Goal: Task Accomplishment & Management: Manage account settings

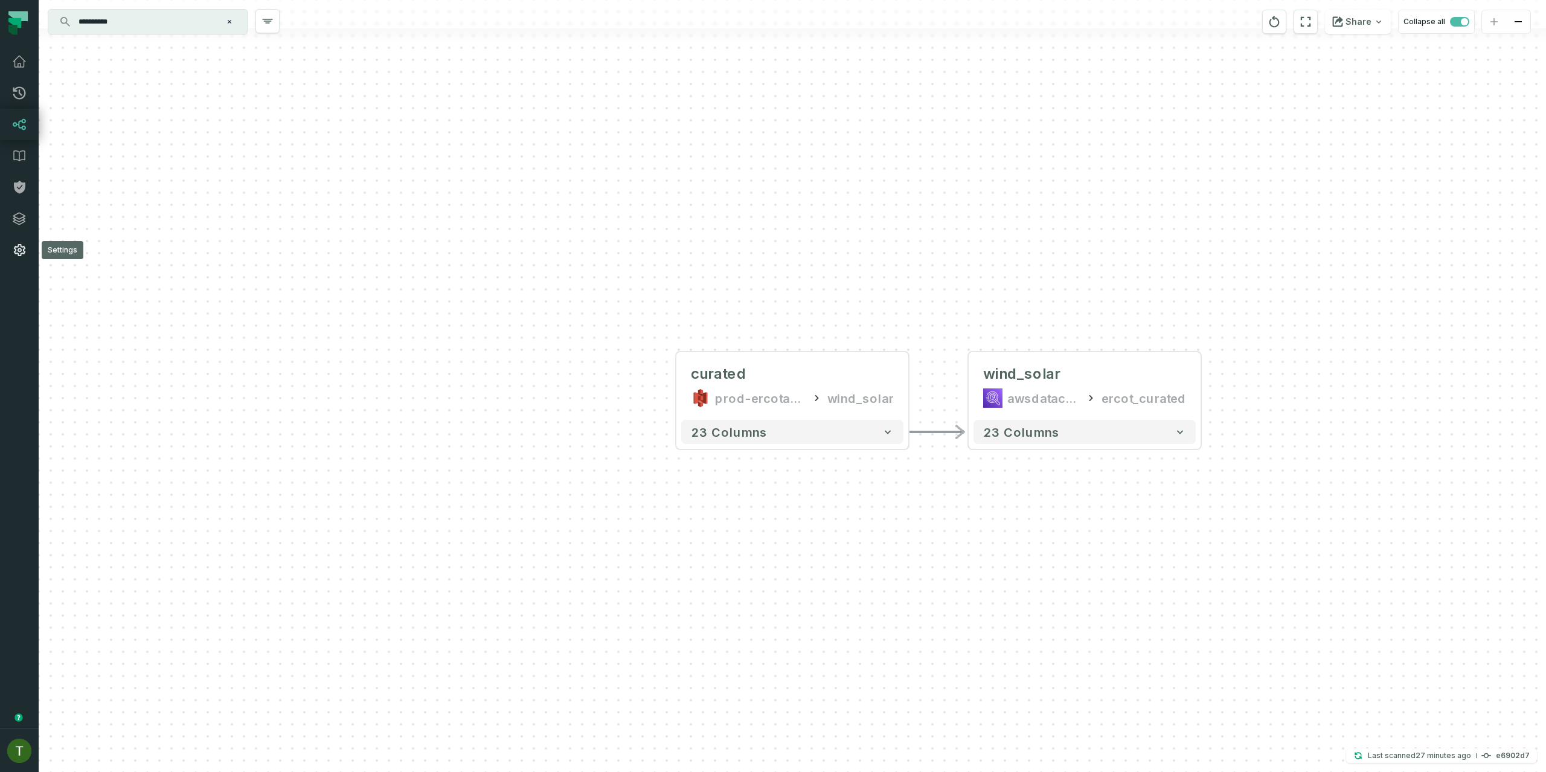
click at [30, 245] on link "Settings" at bounding box center [19, 249] width 39 height 31
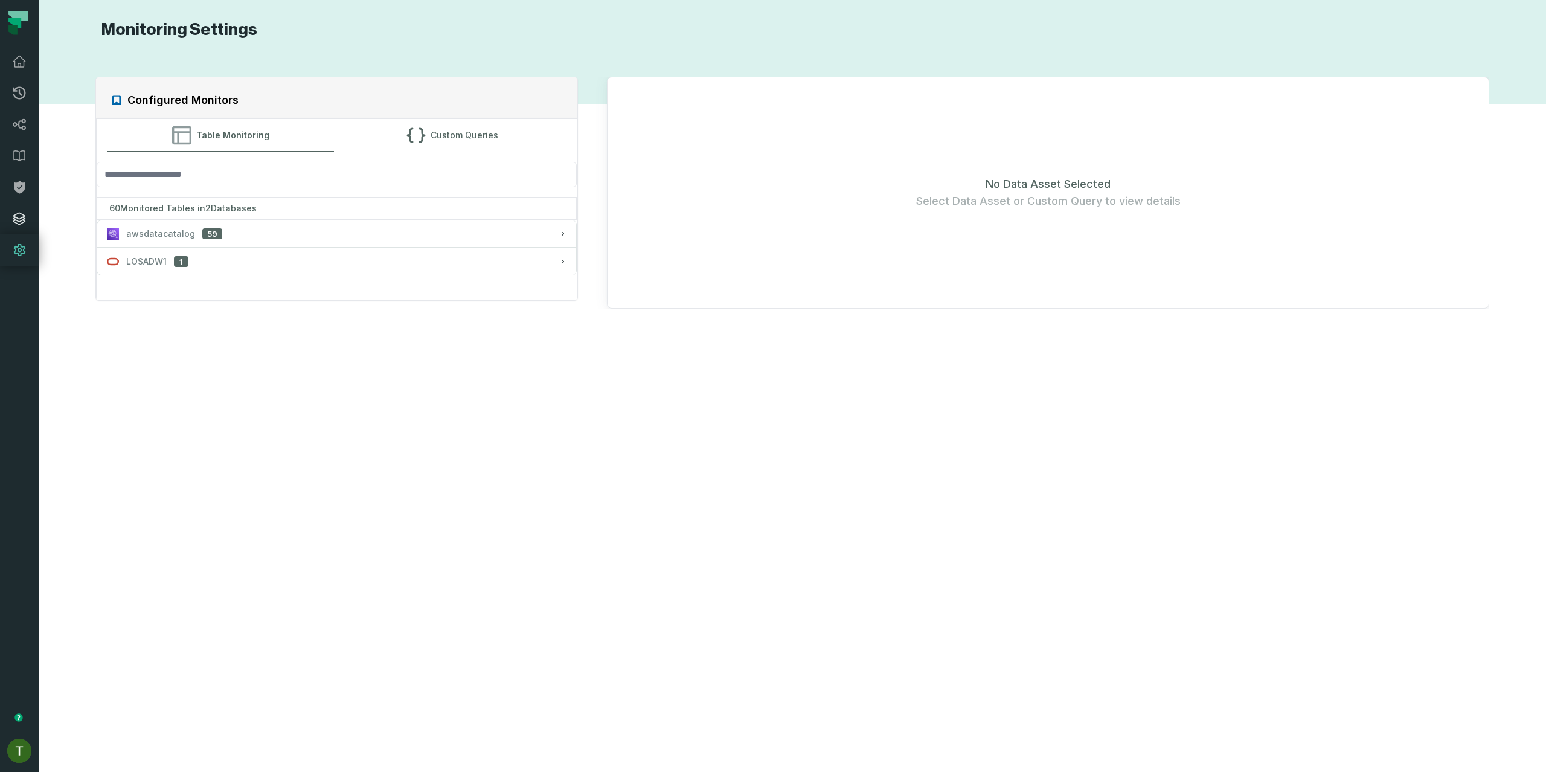
click at [32, 221] on link "Integrations" at bounding box center [19, 218] width 39 height 31
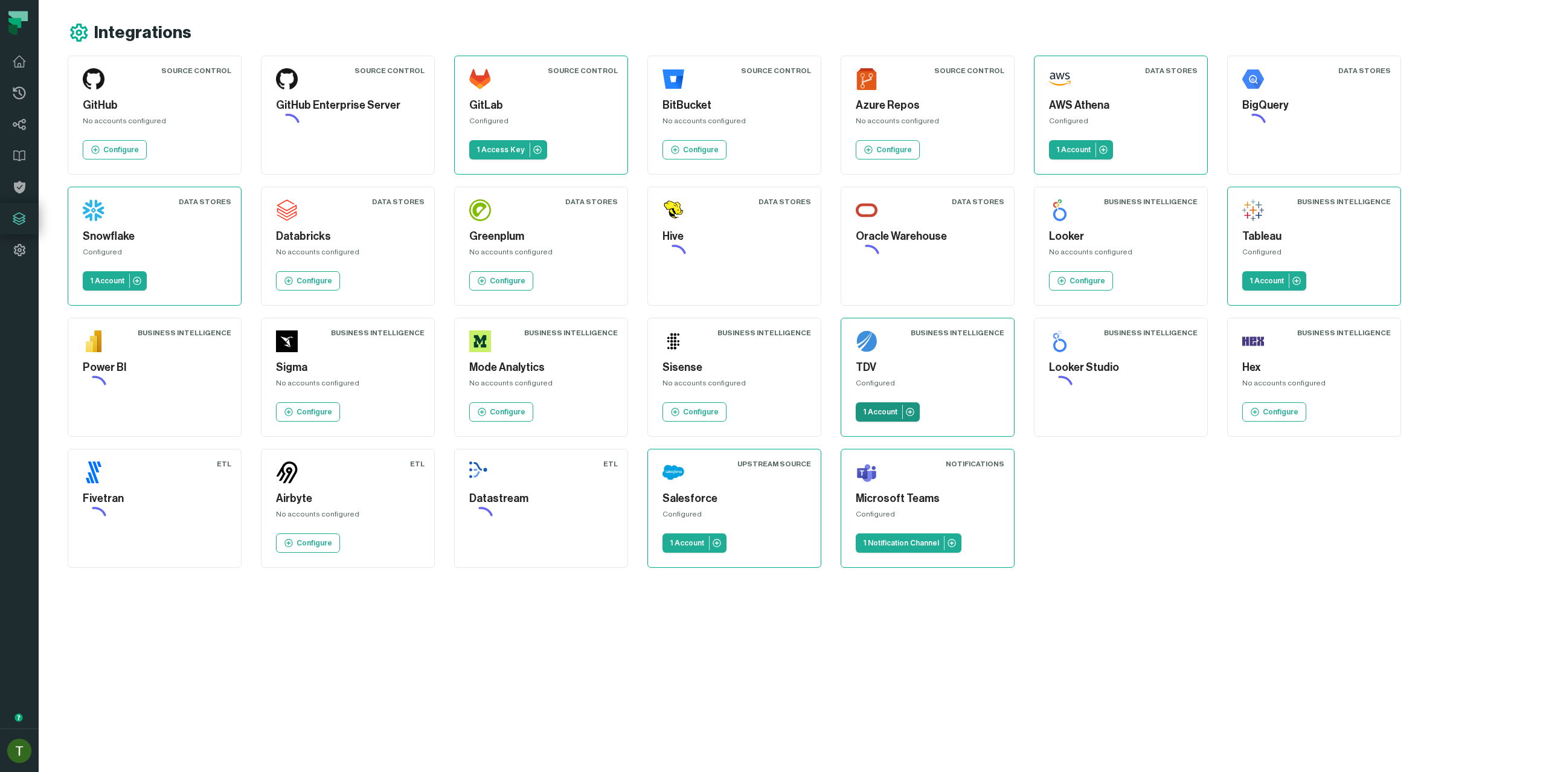
click at [886, 413] on p "1 Account" at bounding box center [880, 412] width 34 height 10
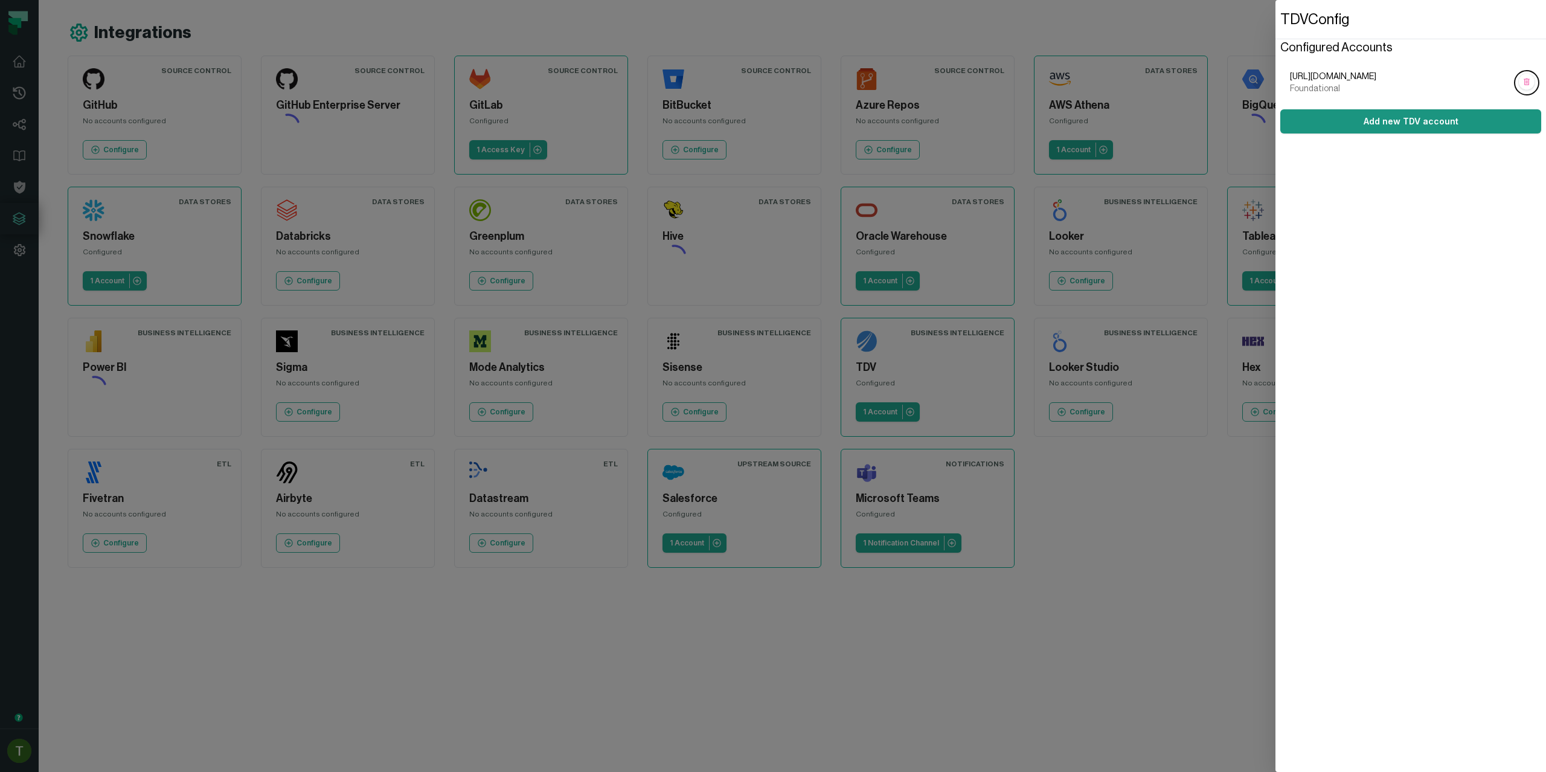
click at [1356, 114] on button "Add new TDV account" at bounding box center [1410, 121] width 261 height 24
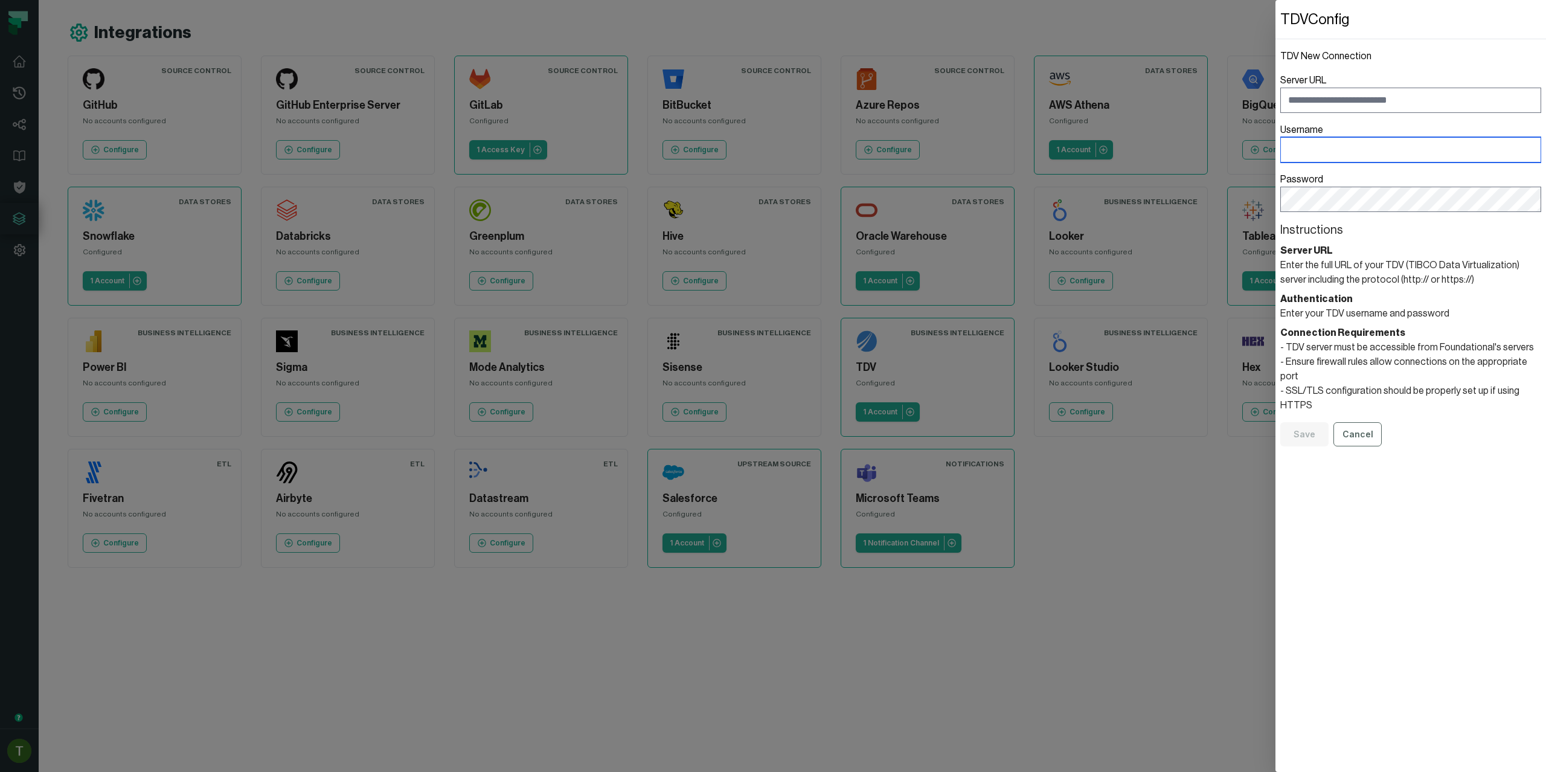
type input "**********"
click at [1354, 422] on button "Cancel" at bounding box center [1357, 434] width 48 height 24
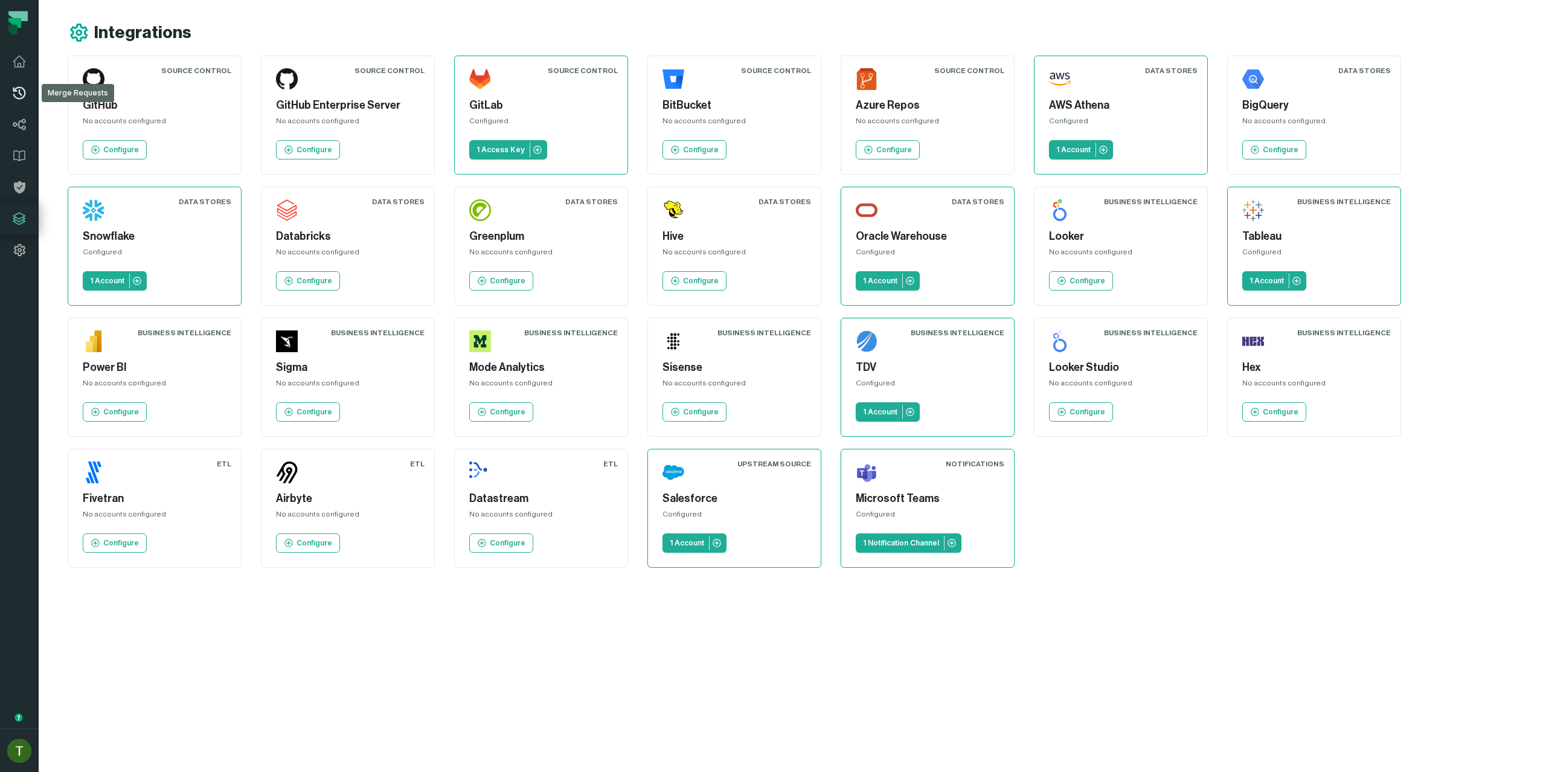
click at [21, 95] on icon at bounding box center [19, 93] width 14 height 14
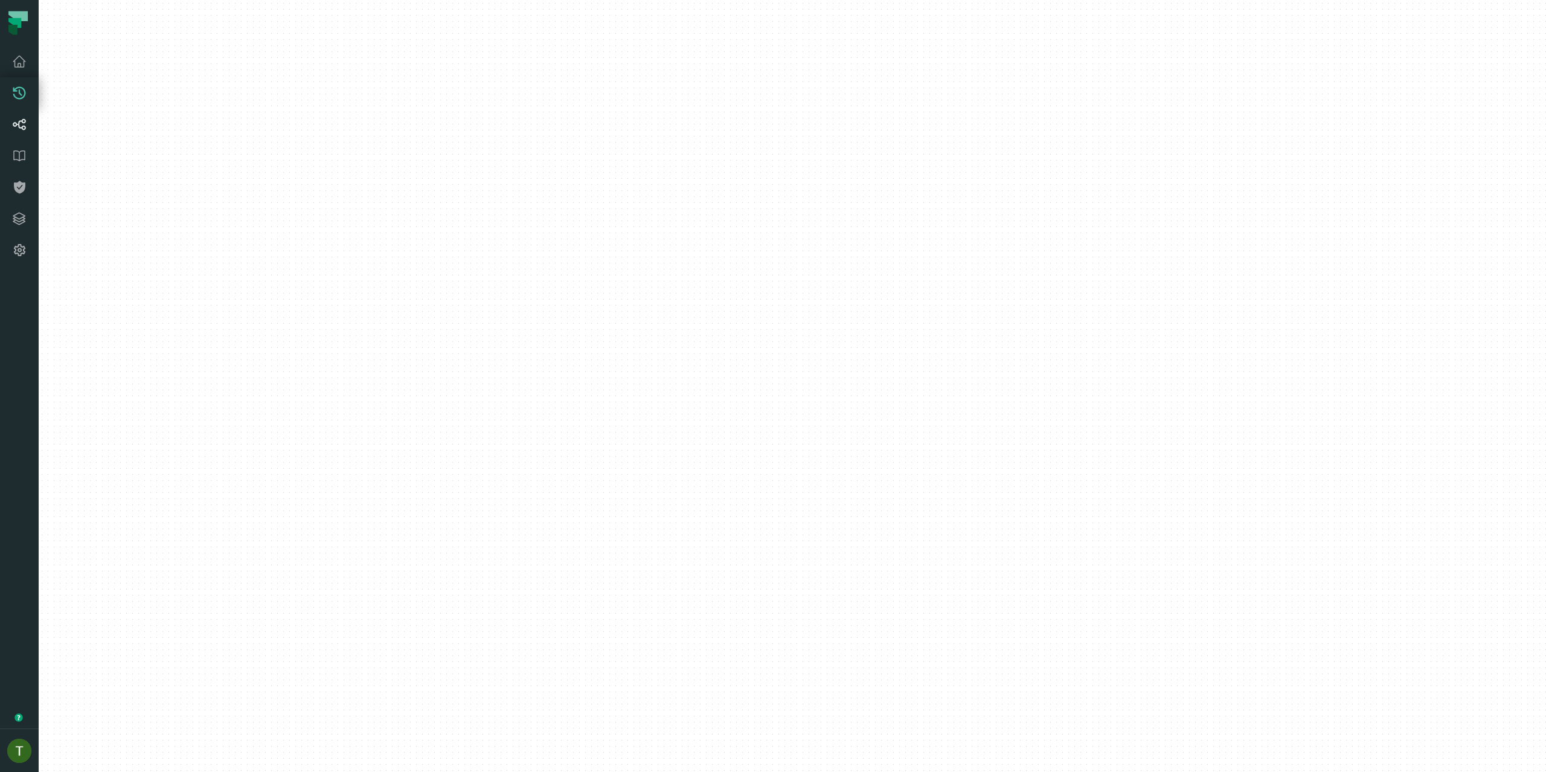
click at [20, 129] on icon at bounding box center [19, 124] width 14 height 14
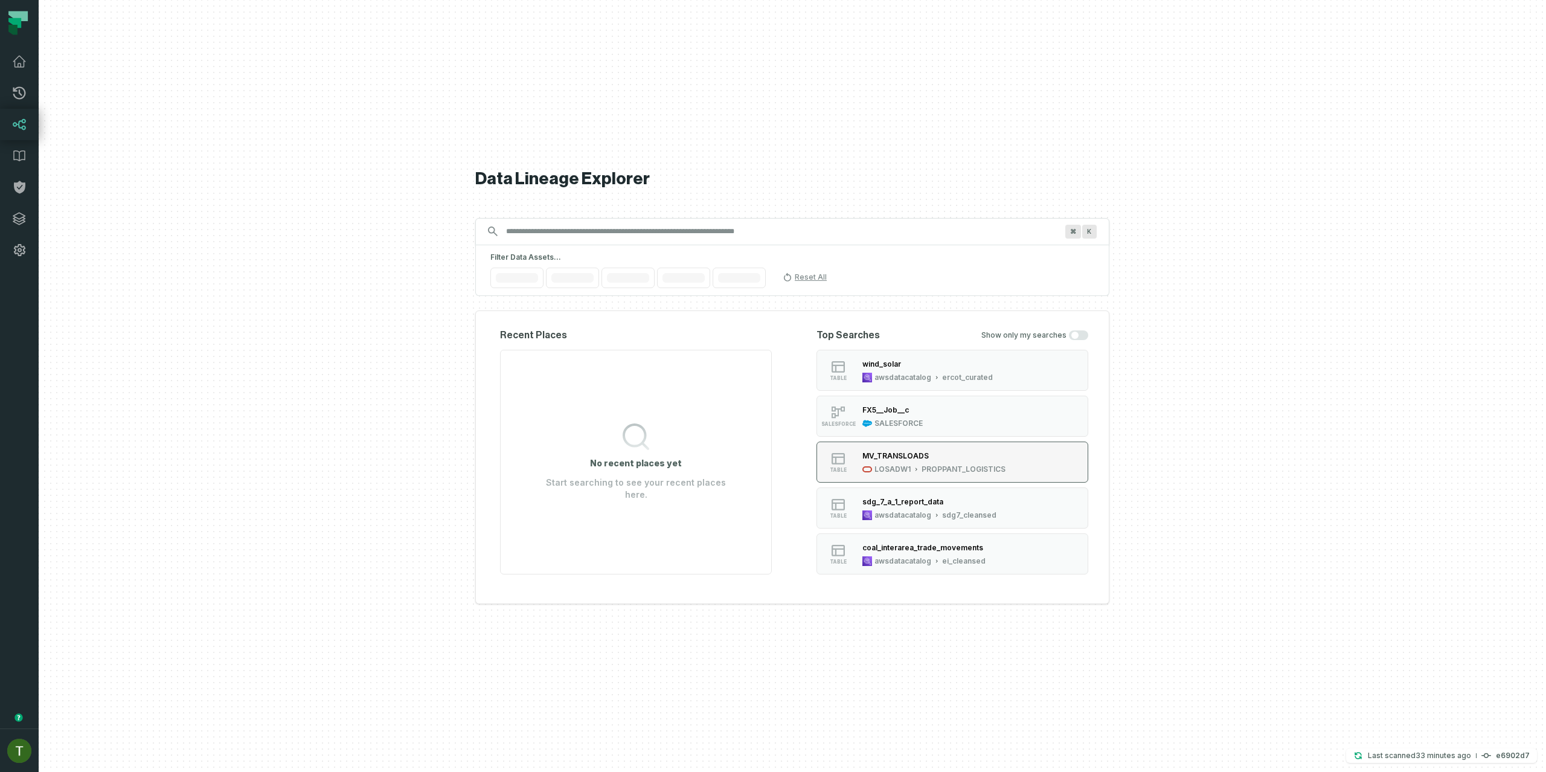
click at [973, 473] on button "table MV_TRANSLOADS LOSADW1 PROPPANT_LOGISTICS" at bounding box center [952, 461] width 272 height 41
